Goal: Complete application form

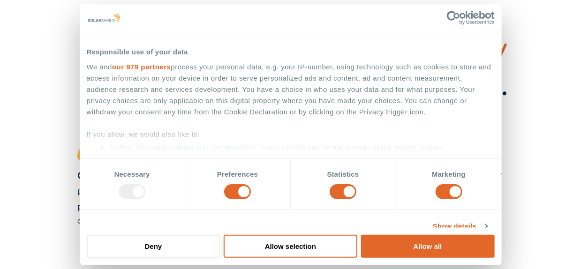
drag, startPoint x: 154, startPoint y: 247, endPoint x: 249, endPoint y: 158, distance: 131.0
click at [154, 247] on button "Deny" at bounding box center [154, 246] width 134 height 23
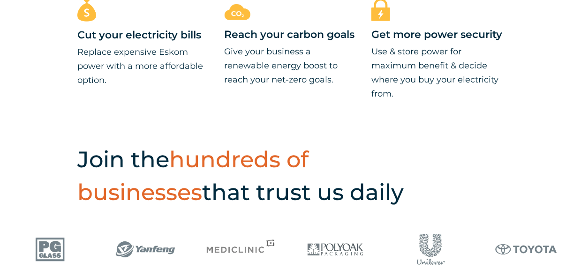
scroll to position [609, 0]
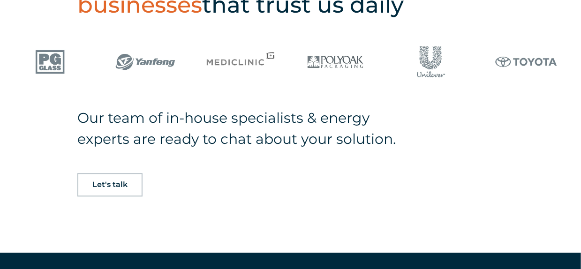
click at [118, 184] on span "Let's talk" at bounding box center [109, 184] width 35 height 7
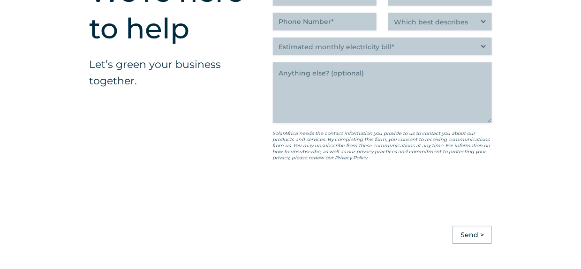
scroll to position [2332, 0]
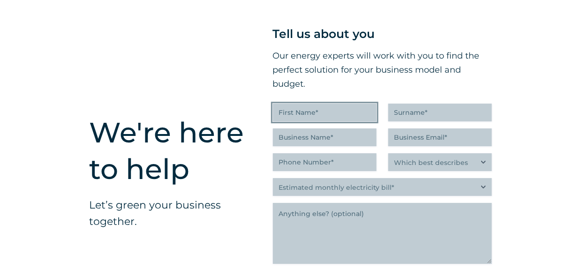
click at [317, 116] on input "First Name (Required)" at bounding box center [325, 113] width 104 height 18
type input "[PERSON_NAME]"
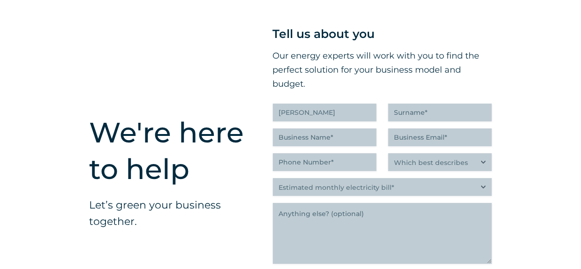
type input "Erasmus"
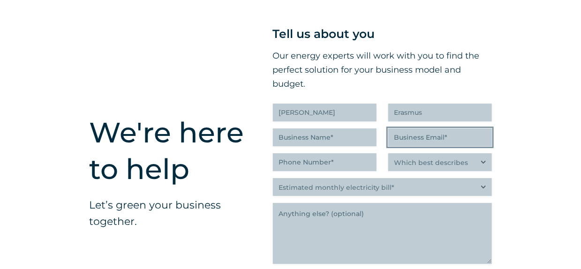
type input "[EMAIL_ADDRESS][DOMAIN_NAME]"
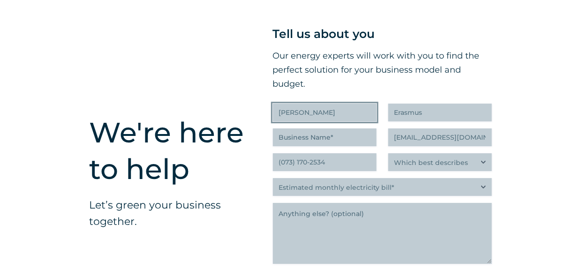
scroll to position [2351, 0]
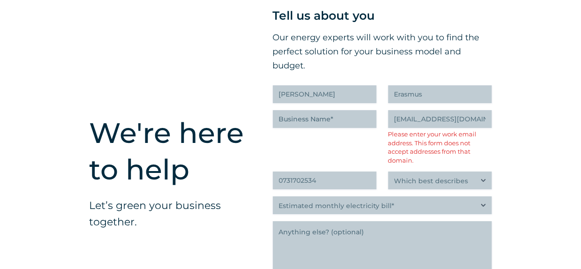
type input "(073) 170-2534"
click at [484, 122] on input "[EMAIL_ADDRESS][DOMAIN_NAME]" at bounding box center [440, 119] width 104 height 18
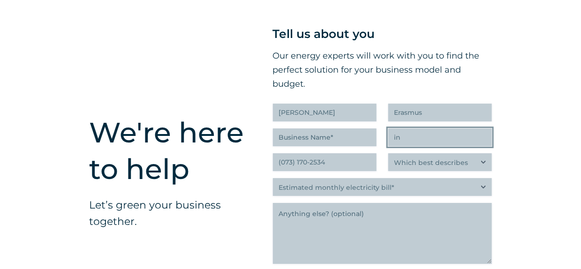
type input "i"
type input "johne@"
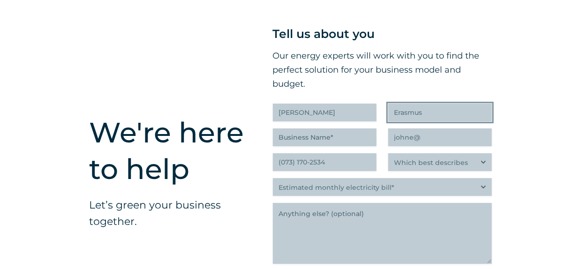
click at [489, 120] on input "Erasmus" at bounding box center [440, 113] width 104 height 18
type input "Erasmus"
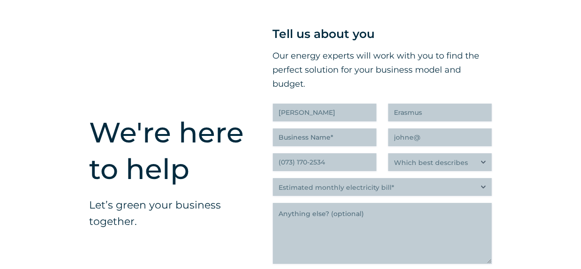
click at [342, 149] on div "Tell us about you Our energy experts will work with you to find the perfect sol…" at bounding box center [382, 187] width 219 height 326
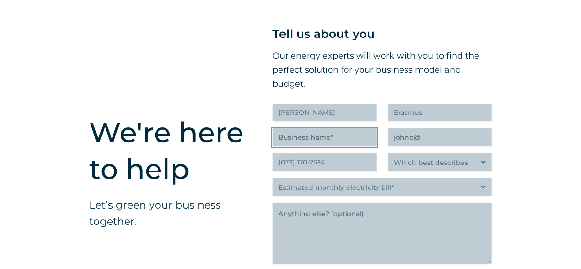
click at [342, 137] on input "Business Name (Required)" at bounding box center [325, 137] width 104 height 18
type input "BIdvest Vulcan"
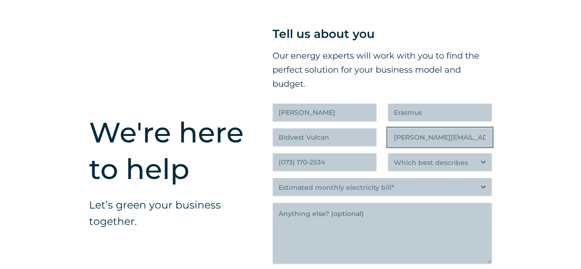
type input "[PERSON_NAME][EMAIL_ADDRESS][DOMAIN_NAME]"
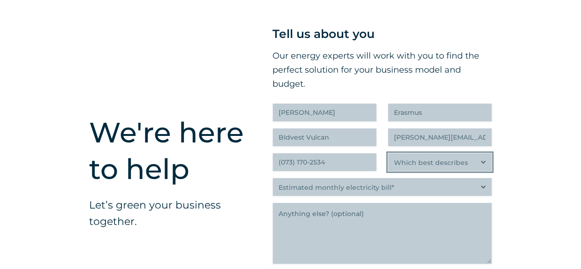
click at [421, 160] on select "Which best describes you?* Researching and identifying the best energy solution…" at bounding box center [440, 162] width 104 height 18
select select "Researching and identifying the best energy solutions on behalf of the business…"
click at [388, 155] on select "Which best describes you?* Researching and identifying the best energy solution…" at bounding box center [440, 162] width 104 height 18
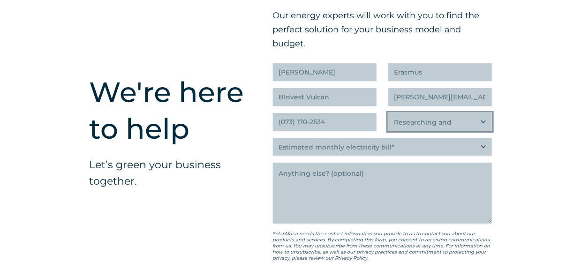
scroll to position [2426, 0]
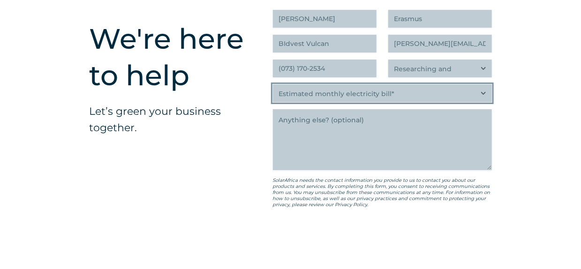
click at [471, 95] on select "Estimated monthly electricity bill* Less than R500K More than R500K" at bounding box center [382, 93] width 219 height 18
select select "Less than R500K"
click at [273, 86] on select "Estimated monthly electricity bill* Less than R500K More than R500K" at bounding box center [382, 93] width 219 height 18
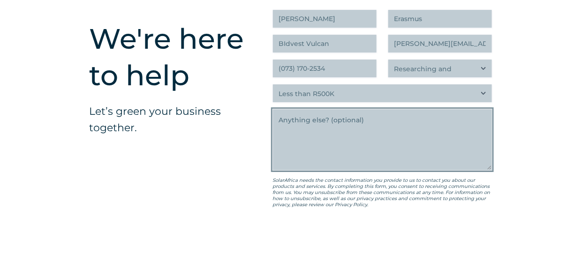
click at [372, 126] on textarea "Anything else" at bounding box center [382, 139] width 219 height 61
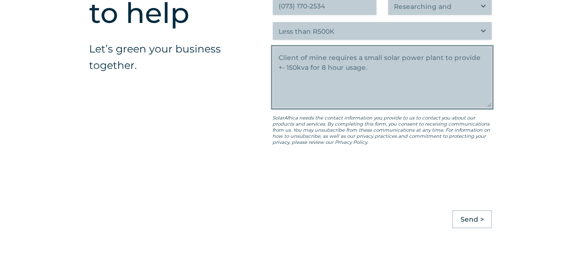
scroll to position [2567, 0]
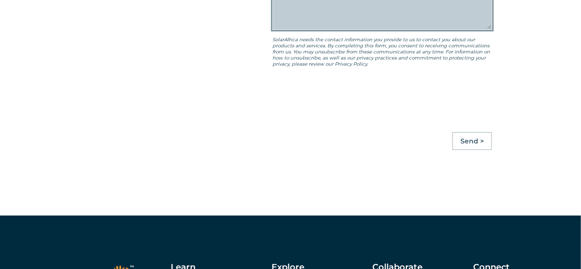
type textarea "Client of mine requires a small solar power plant to provide +- 150kva for 8 ho…"
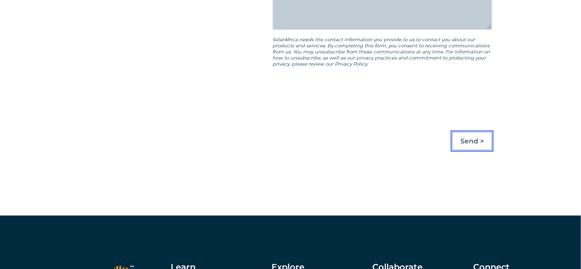
click at [469, 142] on input "Send >" at bounding box center [471, 141] width 39 height 18
